Goal: Task Accomplishment & Management: Manage account settings

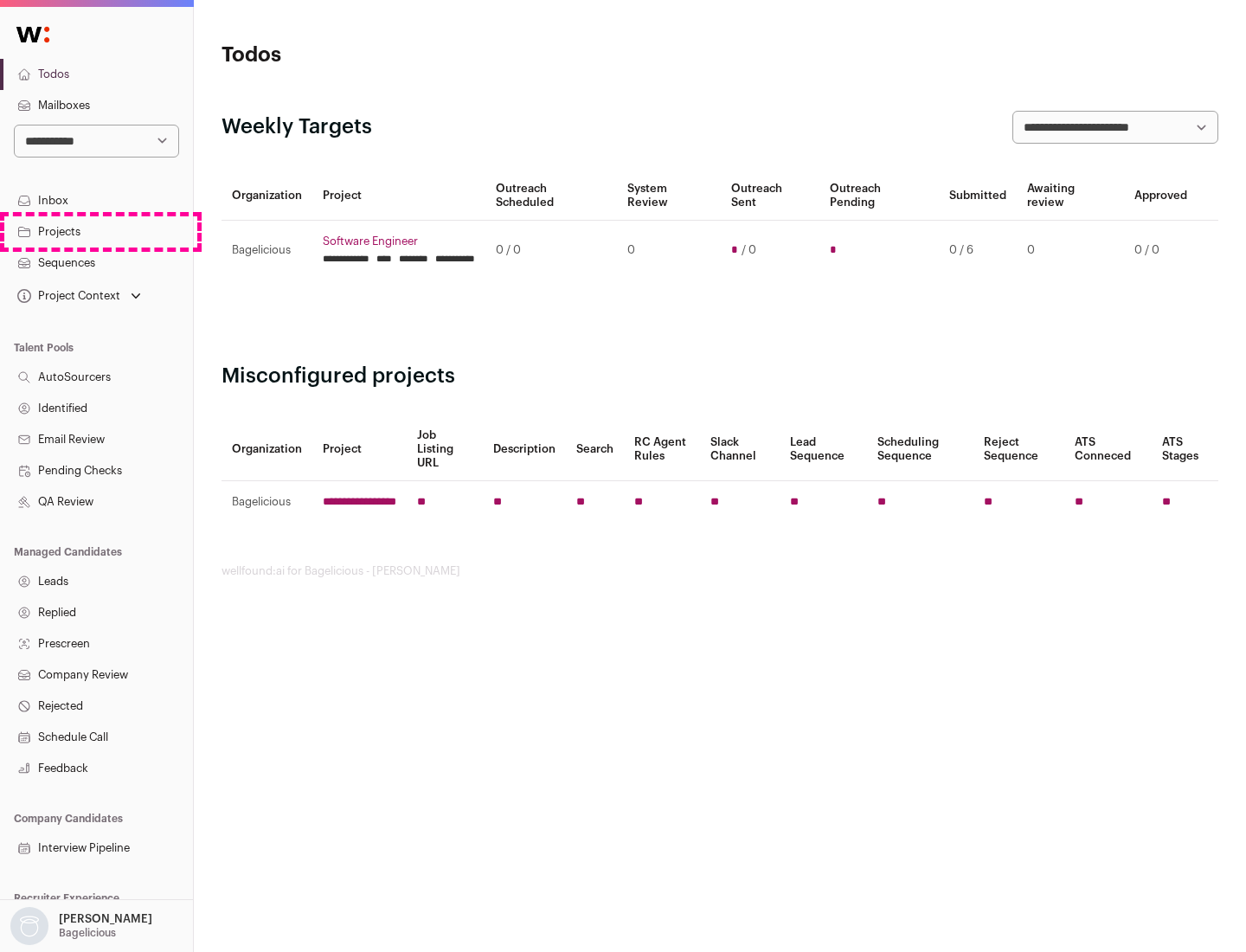
click at [96, 231] on link "Projects" at bounding box center [96, 232] width 193 height 31
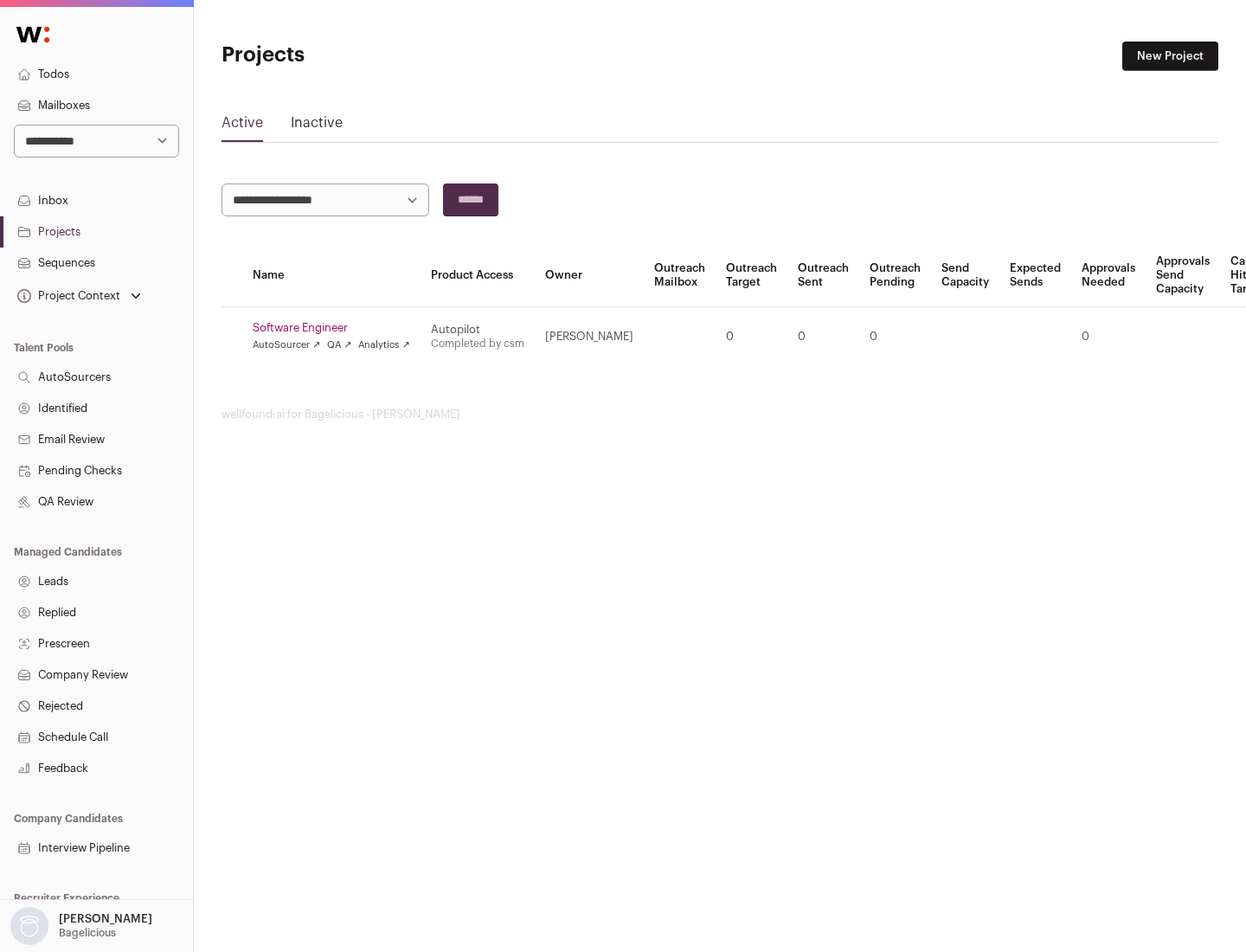
click at [336, 328] on link "Software Engineer" at bounding box center [331, 327] width 157 height 14
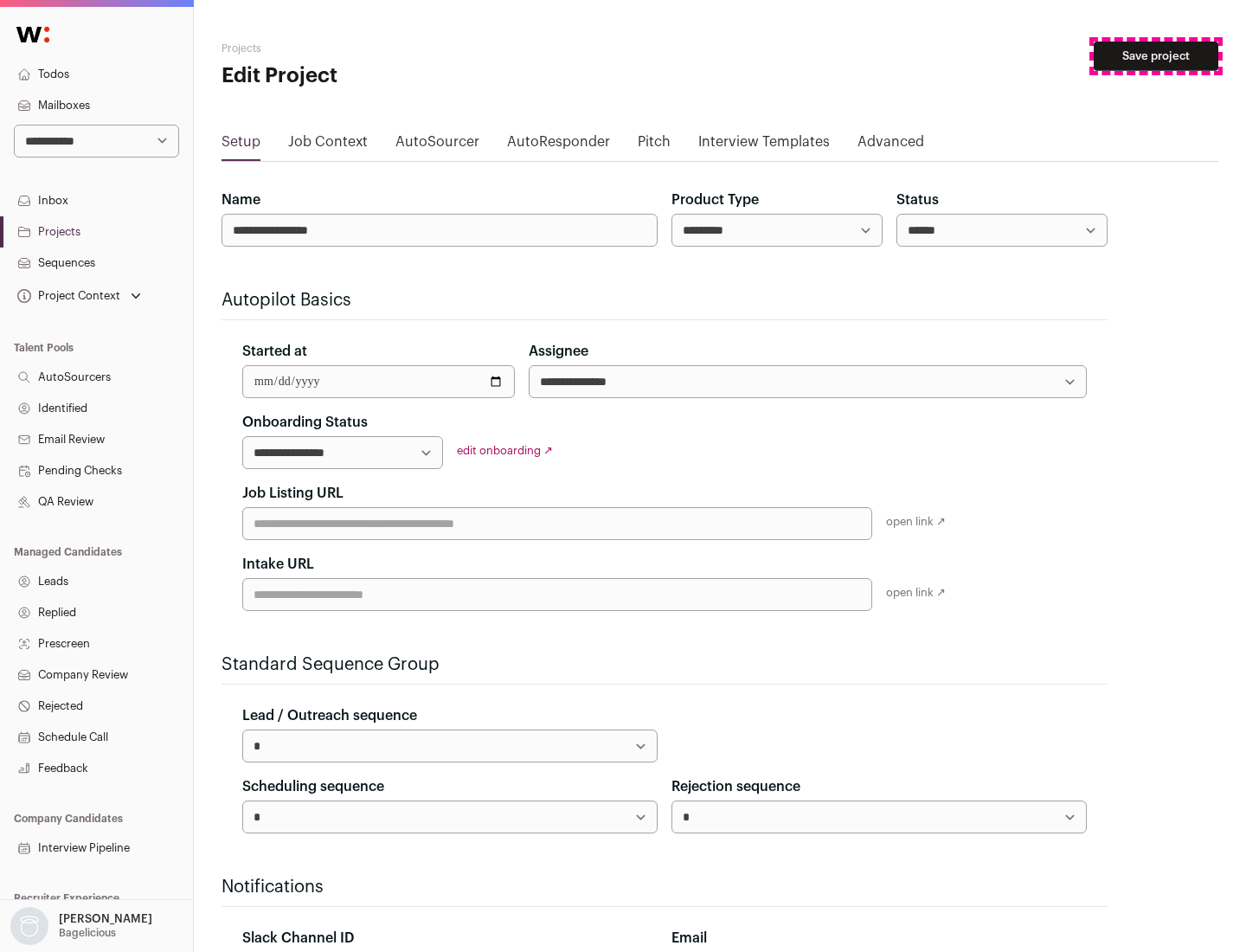
click at [1156, 57] on button "Save project" at bounding box center [1156, 56] width 124 height 29
